Goal: Transaction & Acquisition: Download file/media

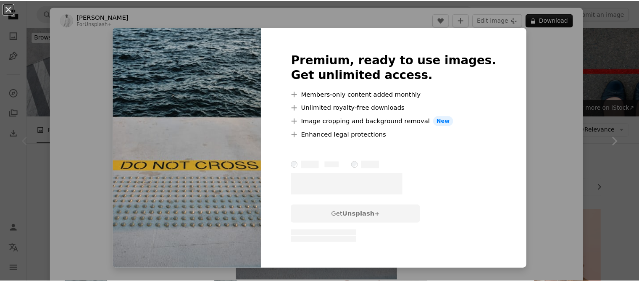
scroll to position [97, 0]
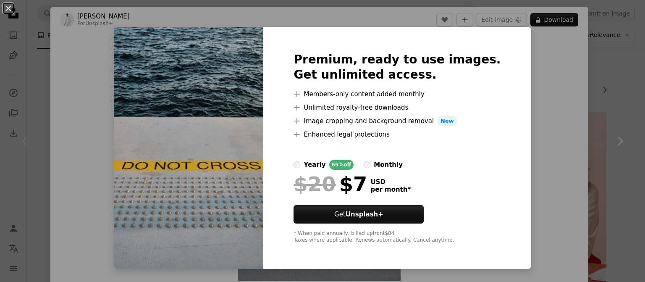
click at [68, 18] on div "An X shape Premium, ready to use images. Get unlimited access. A plus sign Memb…" at bounding box center [322, 141] width 645 height 282
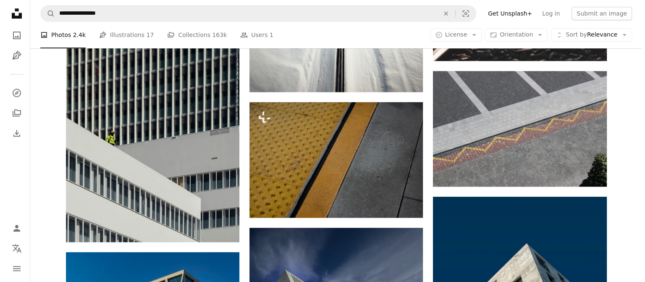
scroll to position [725, 0]
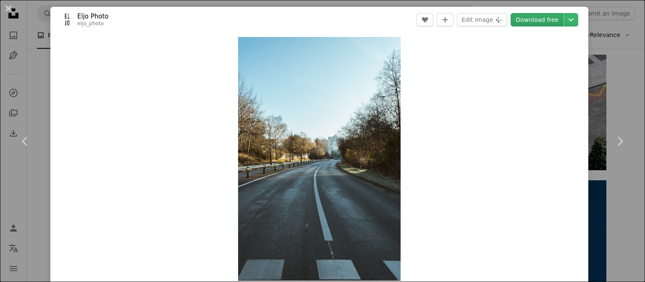
click at [542, 16] on link "Download free" at bounding box center [537, 19] width 53 height 13
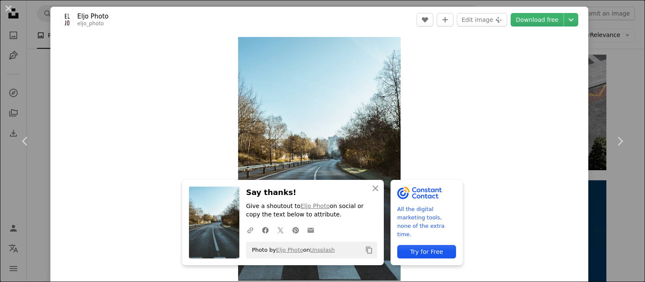
click at [315, 227] on icon "An envelope" at bounding box center [311, 230] width 8 height 8
